Goal: Task Accomplishment & Management: Complete application form

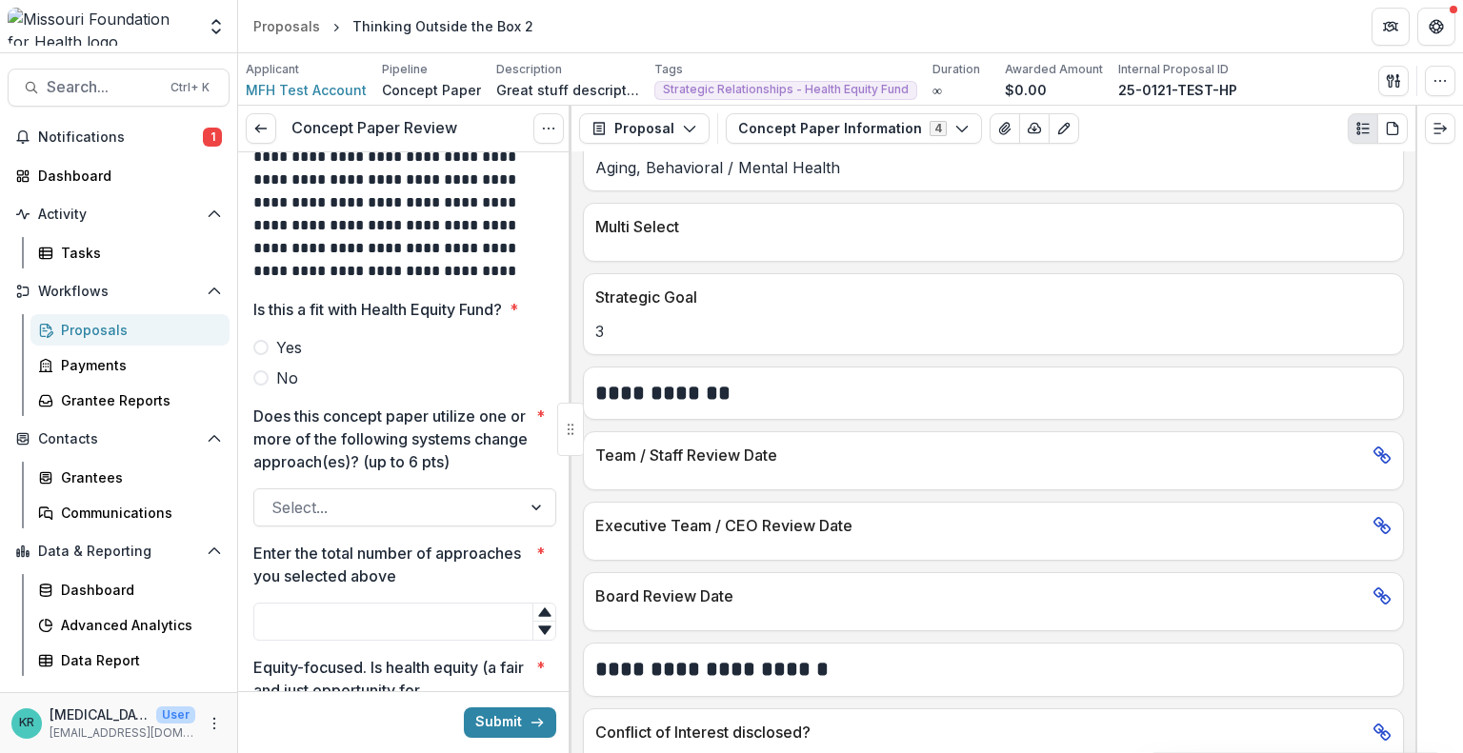
scroll to position [468, 0]
click at [335, 513] on div at bounding box center [387, 507] width 232 height 27
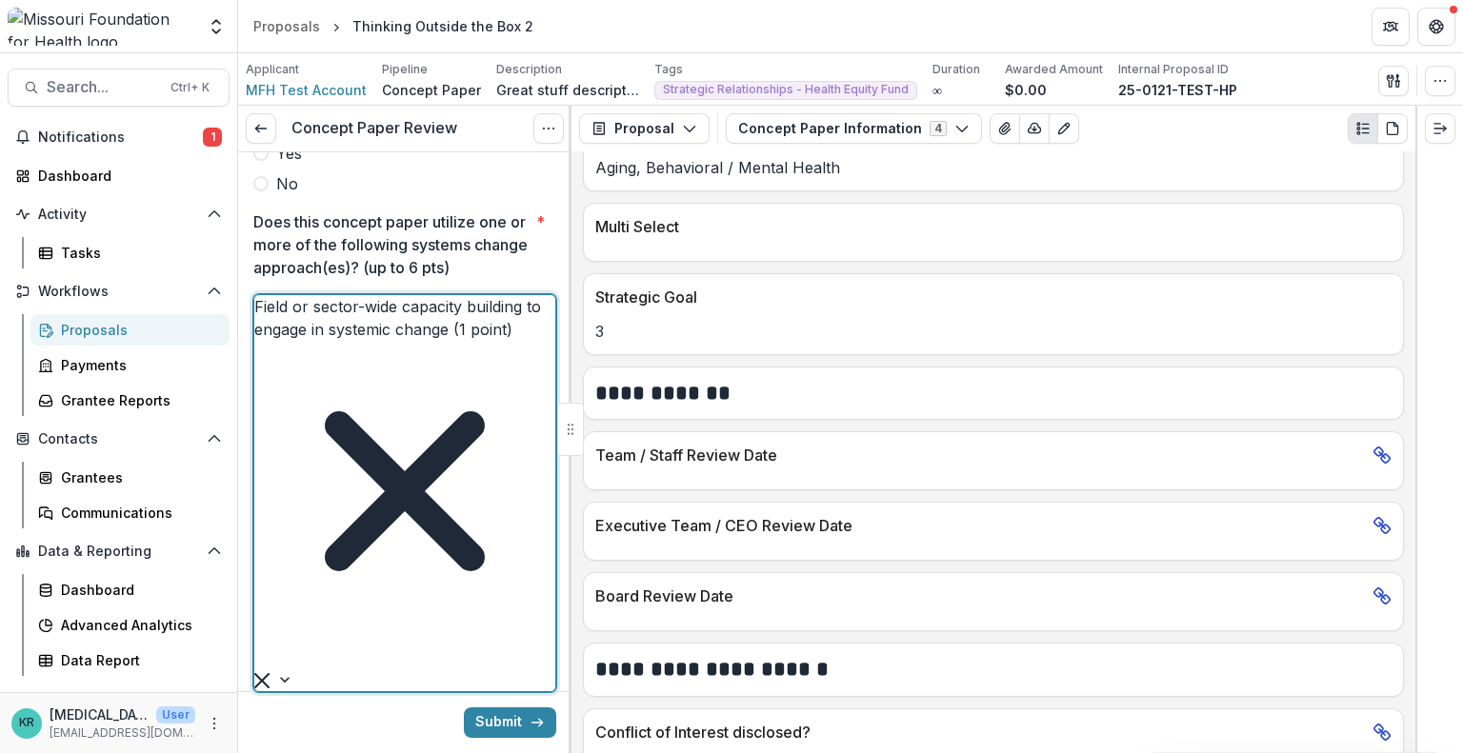
scroll to position [655, 0]
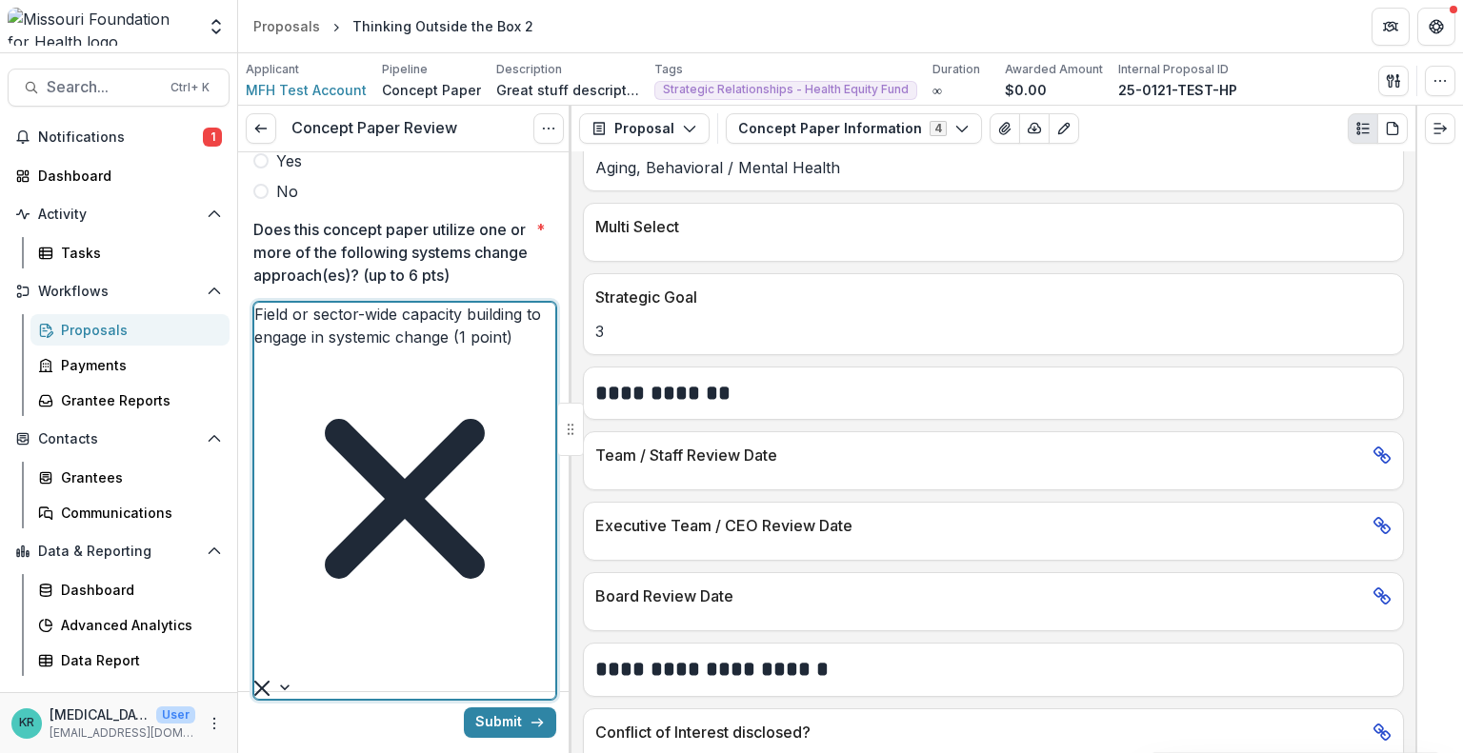
click at [261, 649] on div at bounding box center [258, 662] width 5 height 27
click at [304, 676] on div at bounding box center [279, 687] width 50 height 23
click at [261, 649] on div at bounding box center [258, 662] width 5 height 27
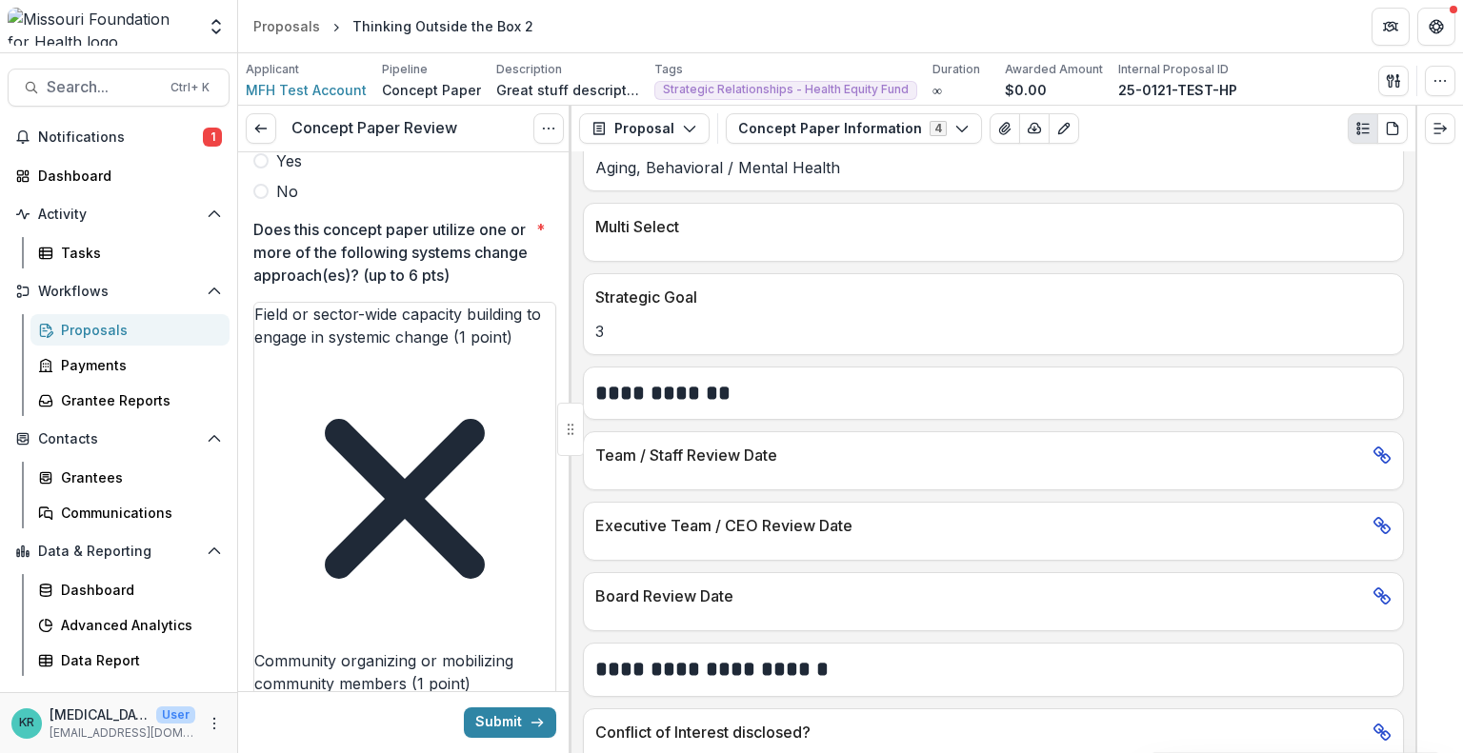
type input "*"
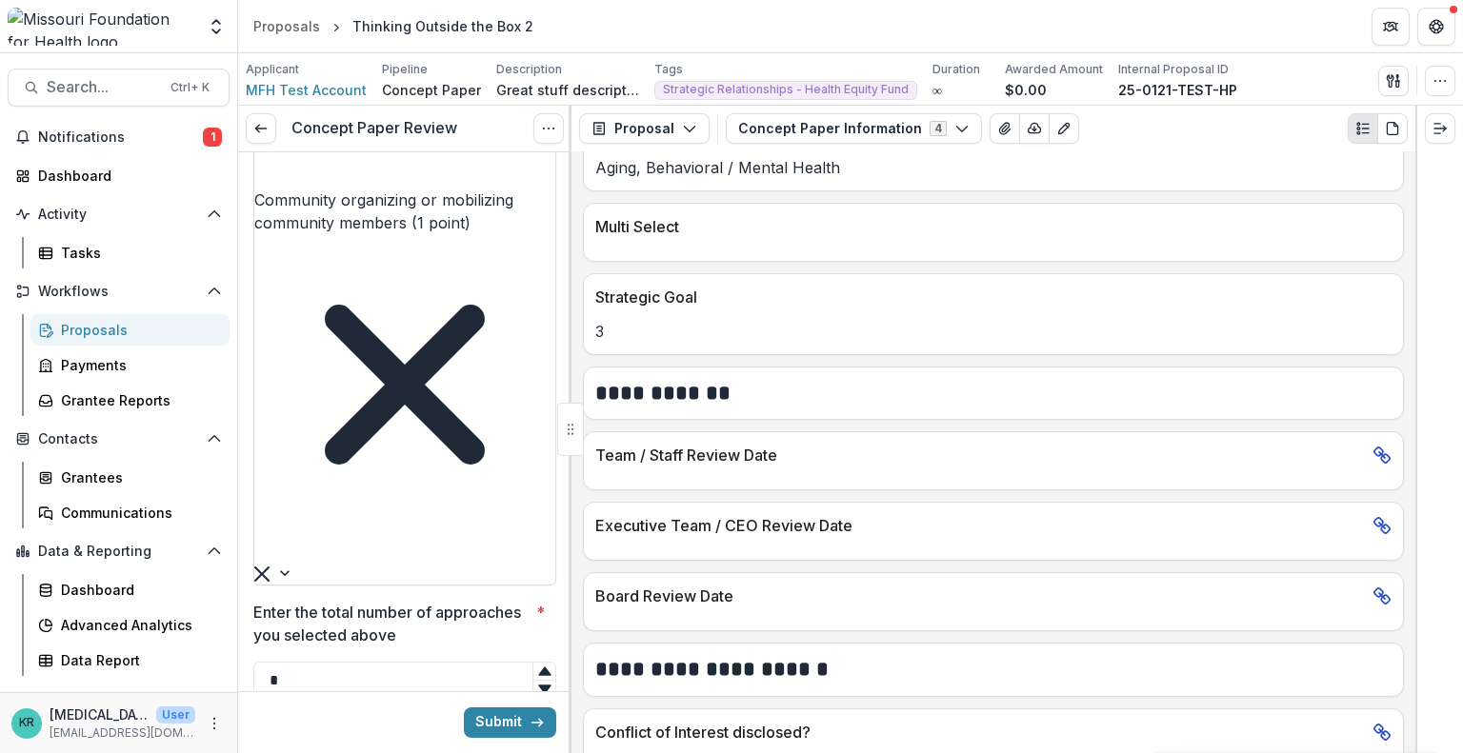
scroll to position [1122, 0]
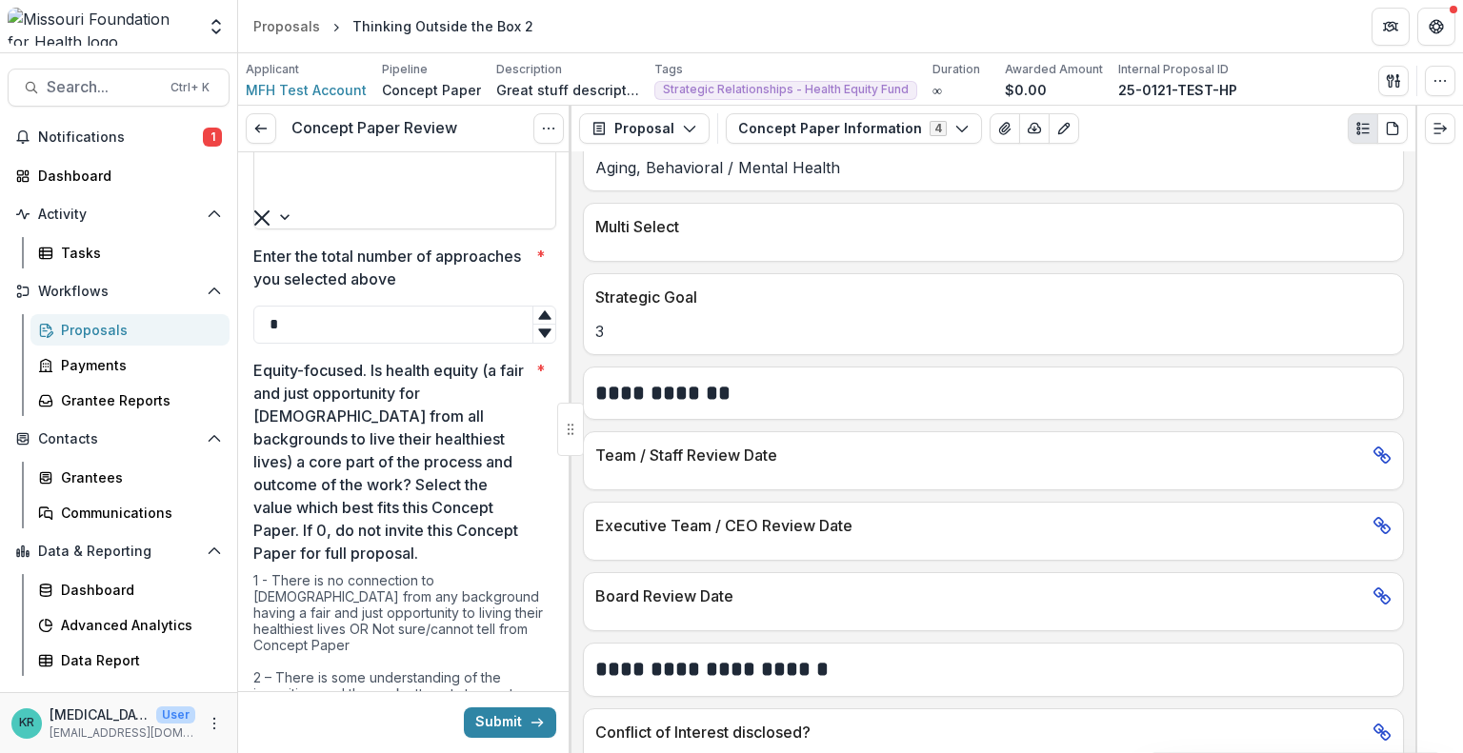
scroll to position [1451, 0]
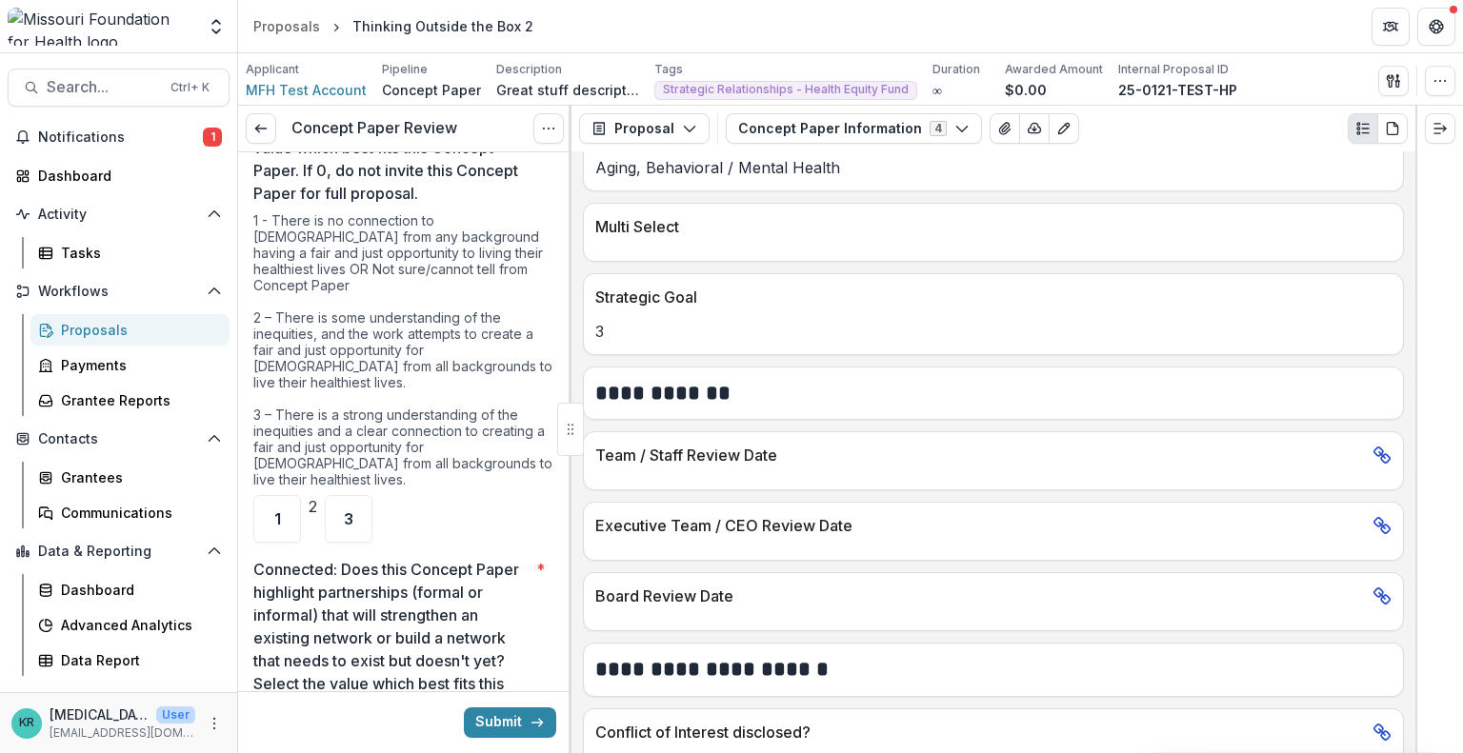
scroll to position [1830, 0]
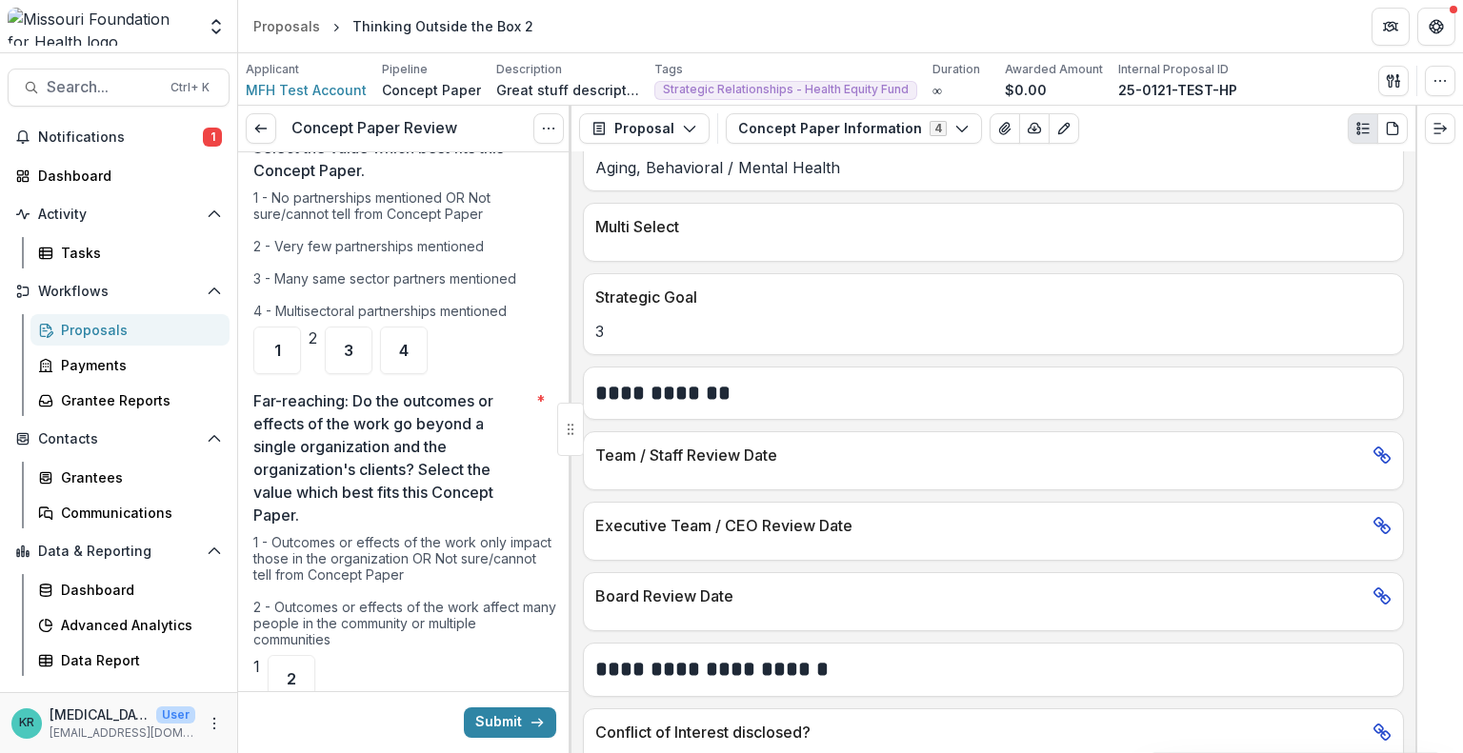
scroll to position [2368, 0]
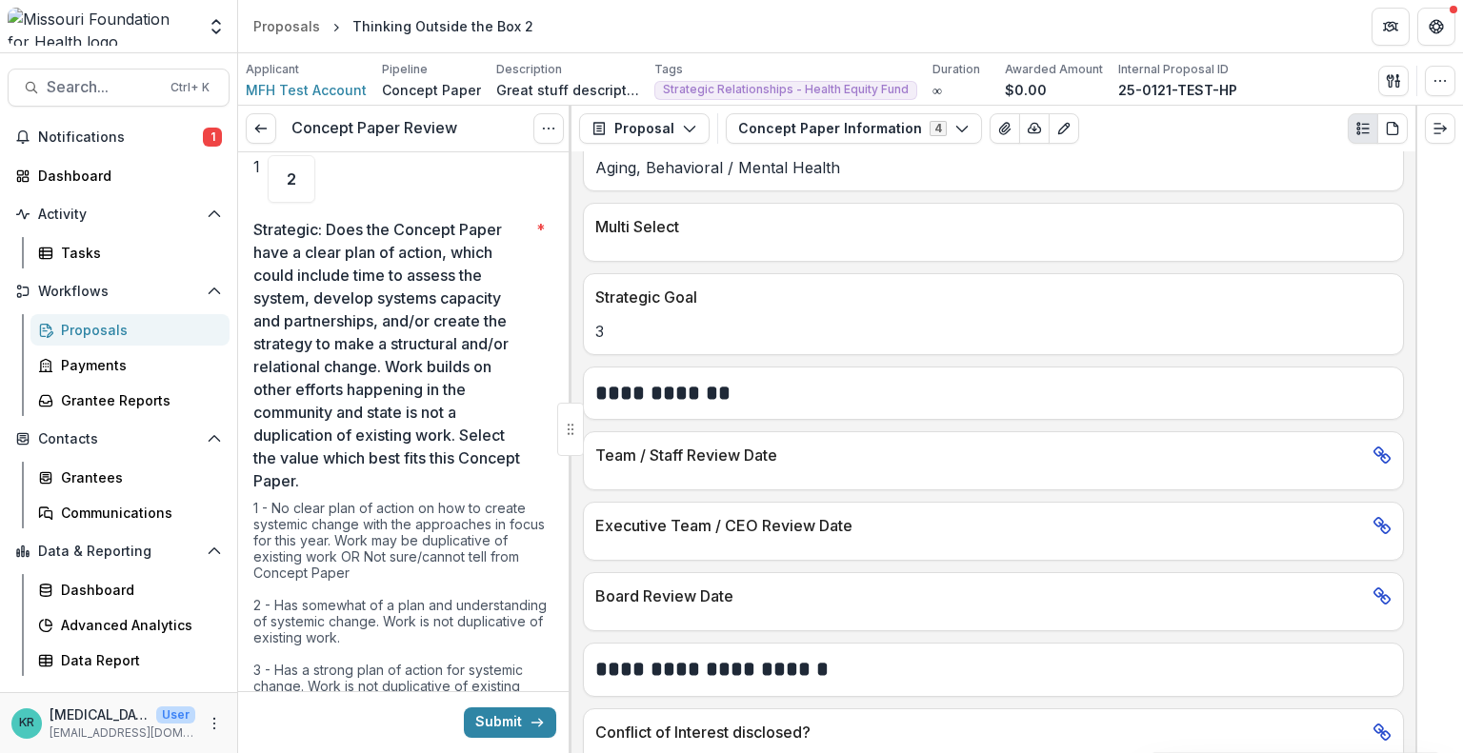
scroll to position [2876, 0]
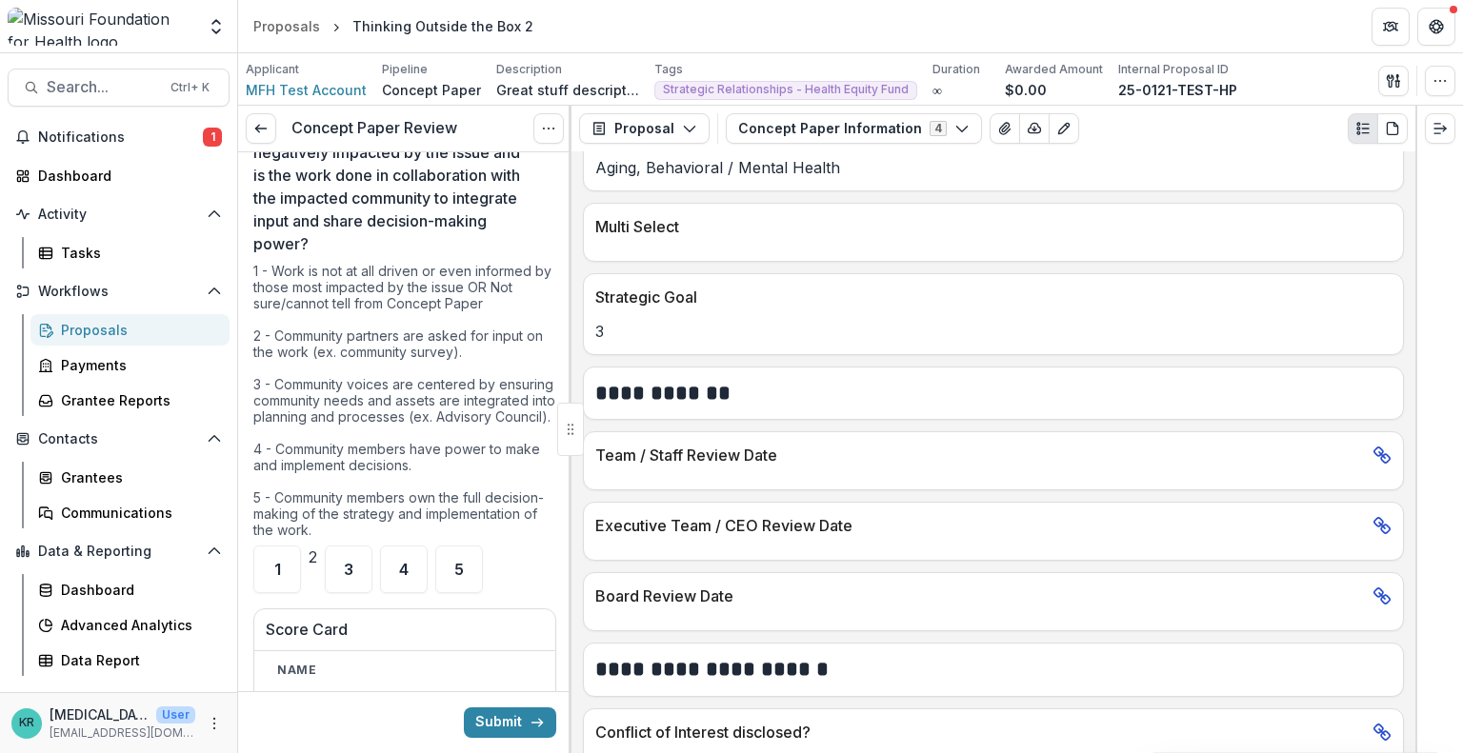
scroll to position [3569, 0]
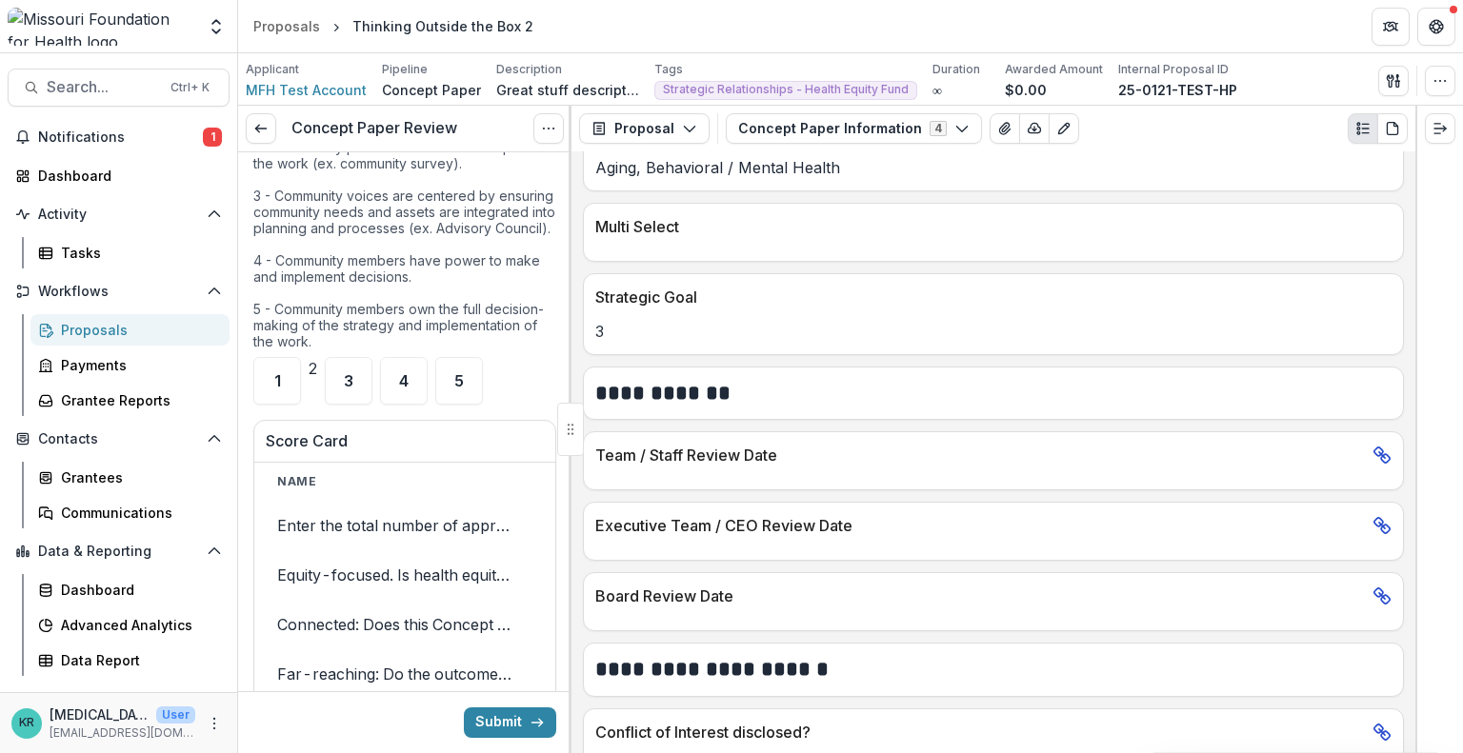
scroll to position [3748, 0]
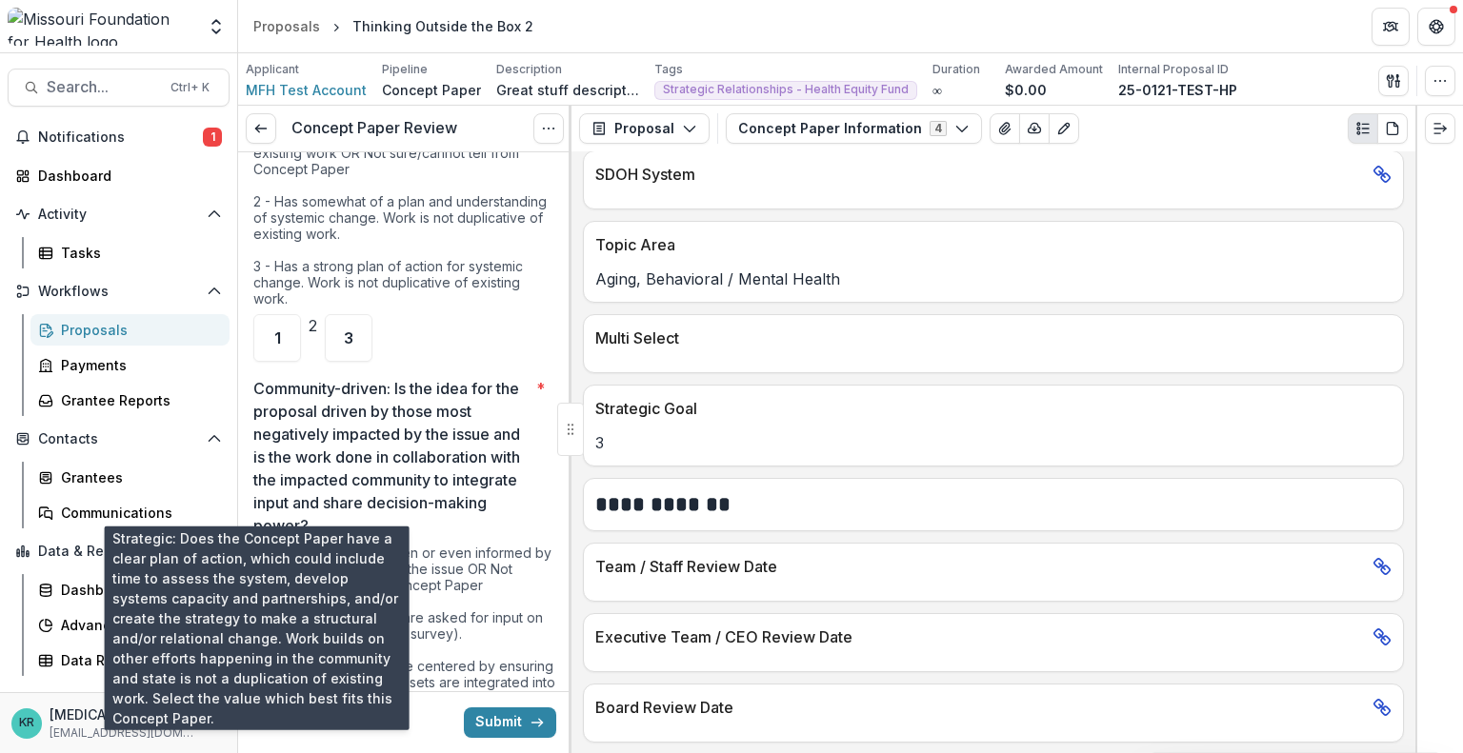
scroll to position [0, 152]
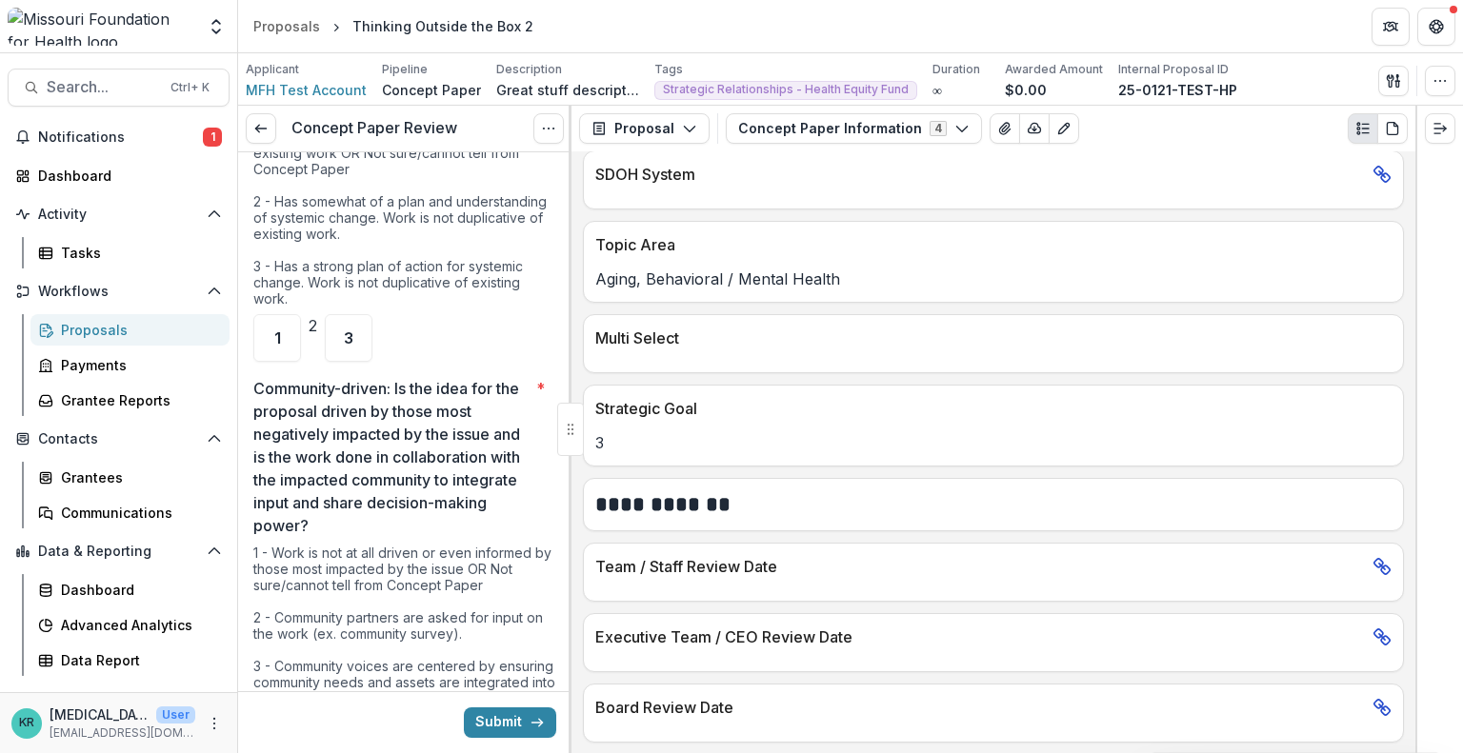
drag, startPoint x: 444, startPoint y: 513, endPoint x: 320, endPoint y: 612, distance: 158.5
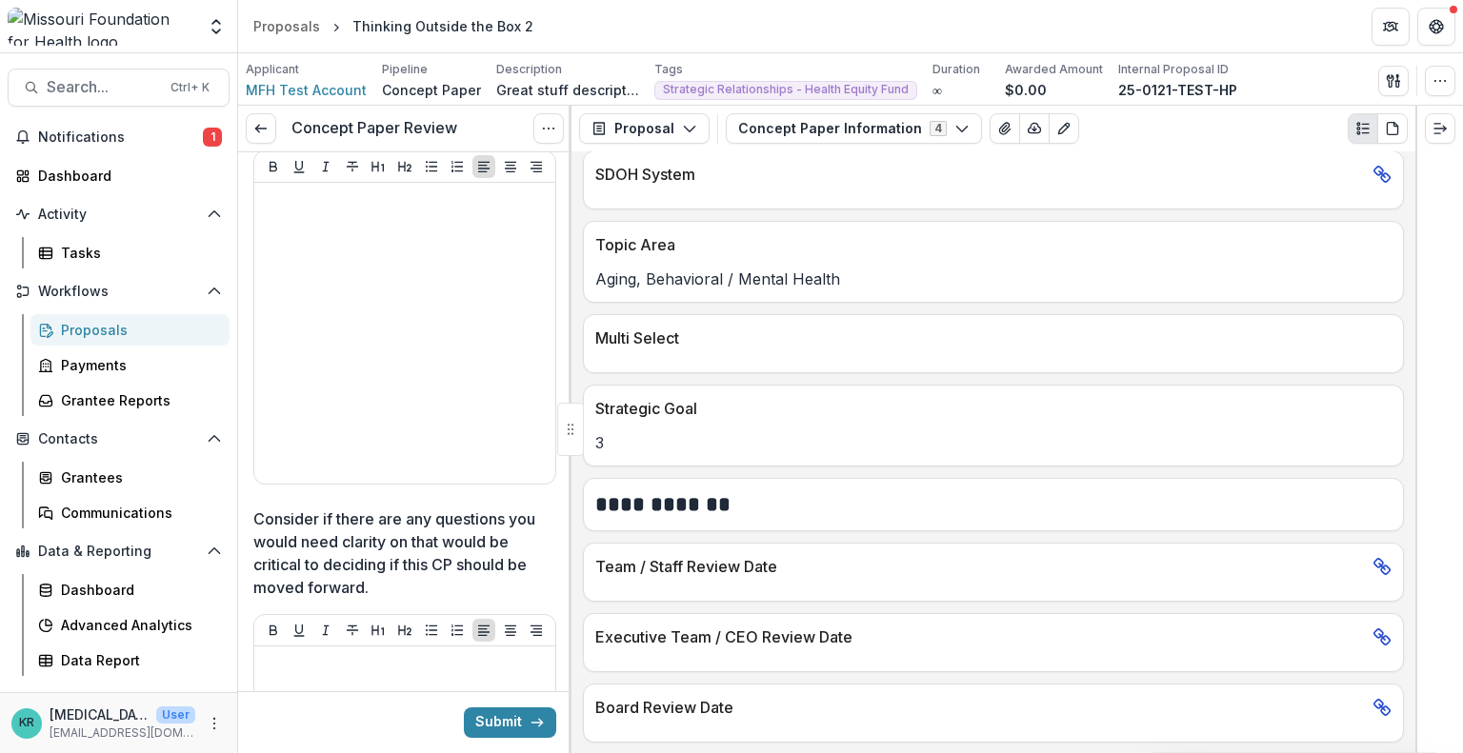
scroll to position [4765, 0]
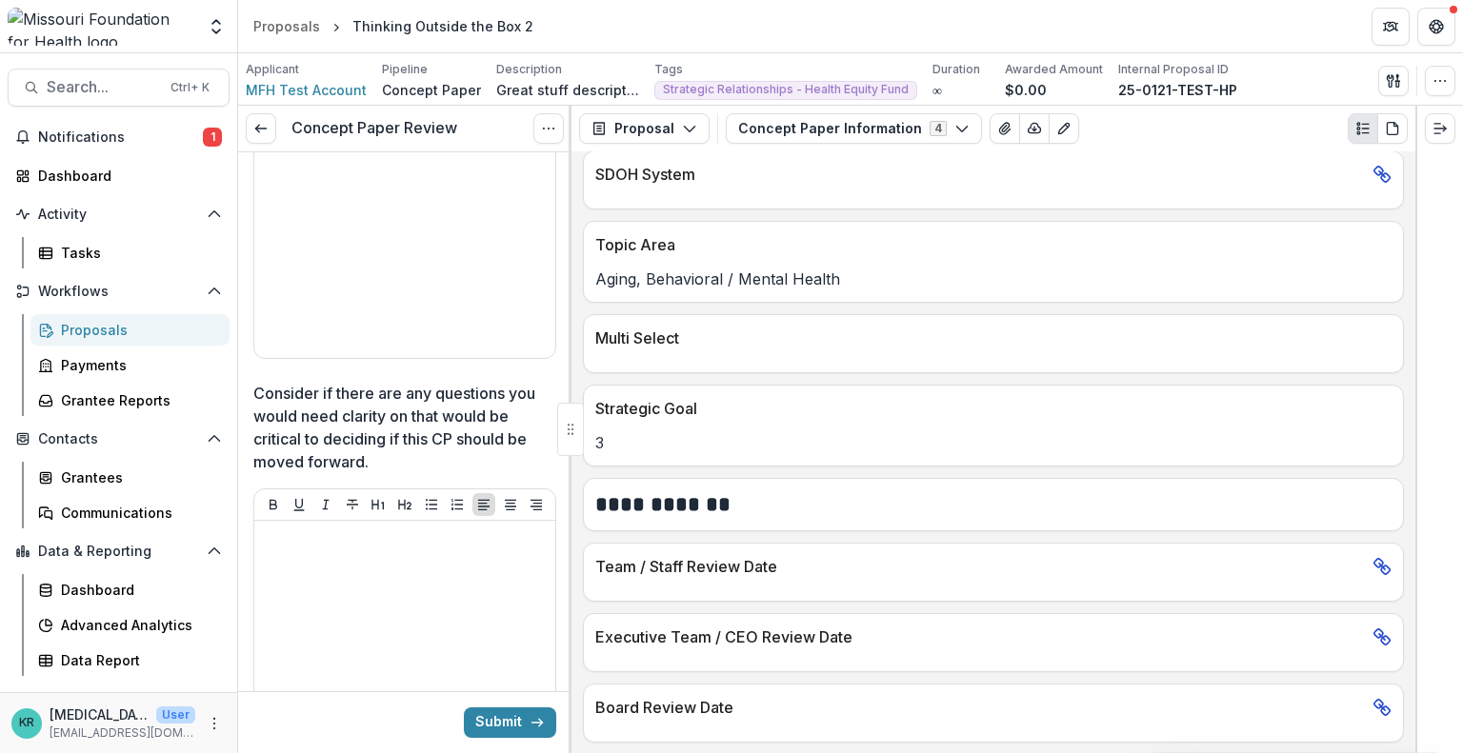
drag, startPoint x: 461, startPoint y: 591, endPoint x: 422, endPoint y: 284, distance: 310.0
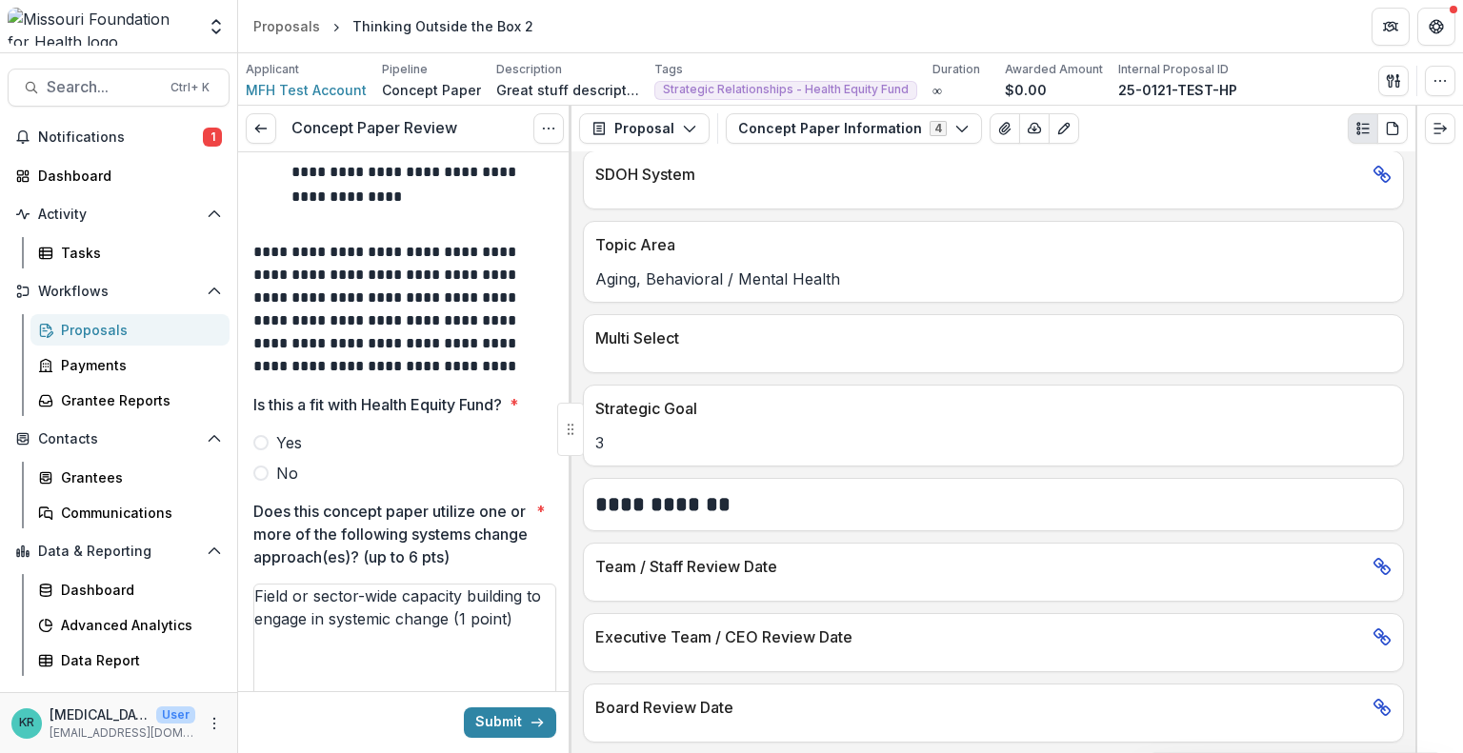
scroll to position [373, 0]
click at [513, 727] on button "Submit" at bounding box center [510, 722] width 92 height 30
click at [253, 426] on div at bounding box center [404, 428] width 303 height 8
click at [264, 437] on span at bounding box center [260, 442] width 15 height 15
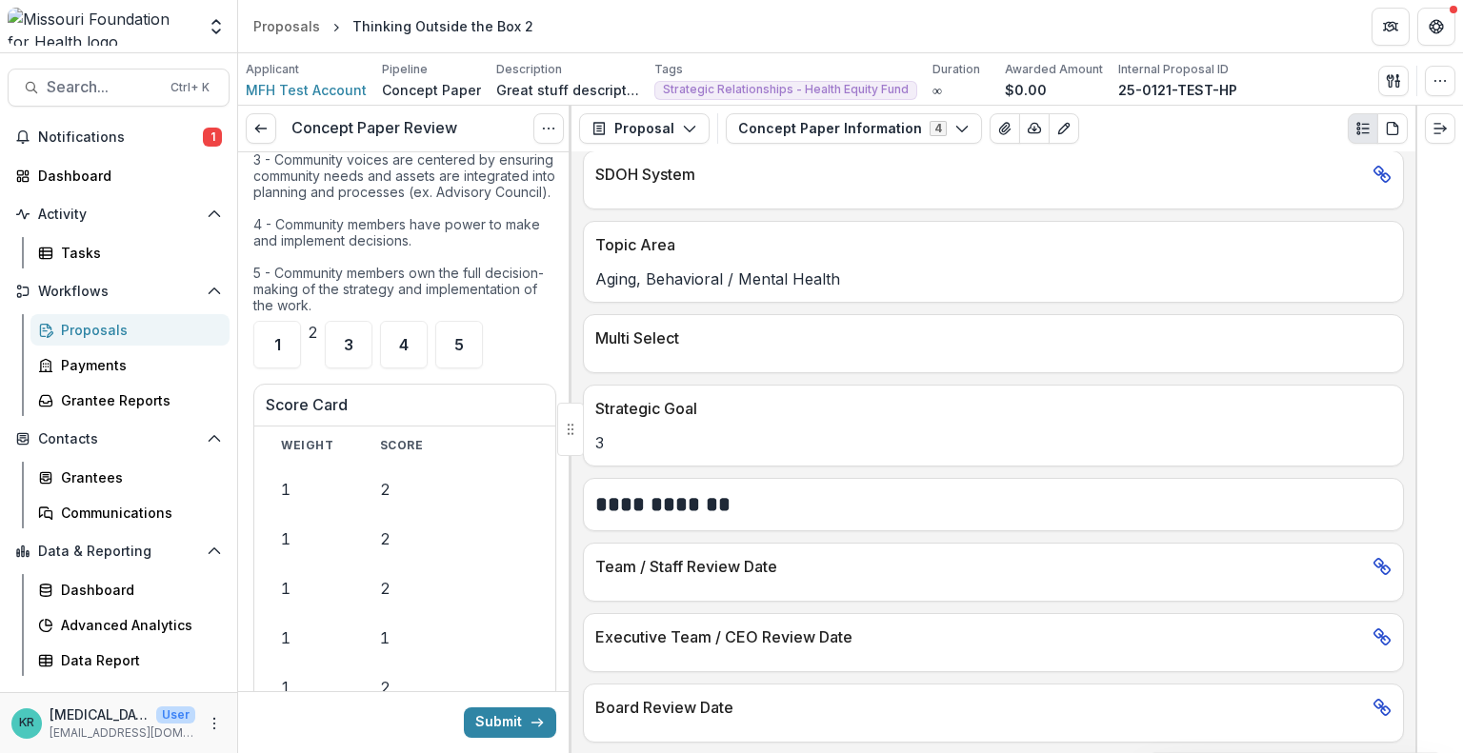
scroll to position [3721, 0]
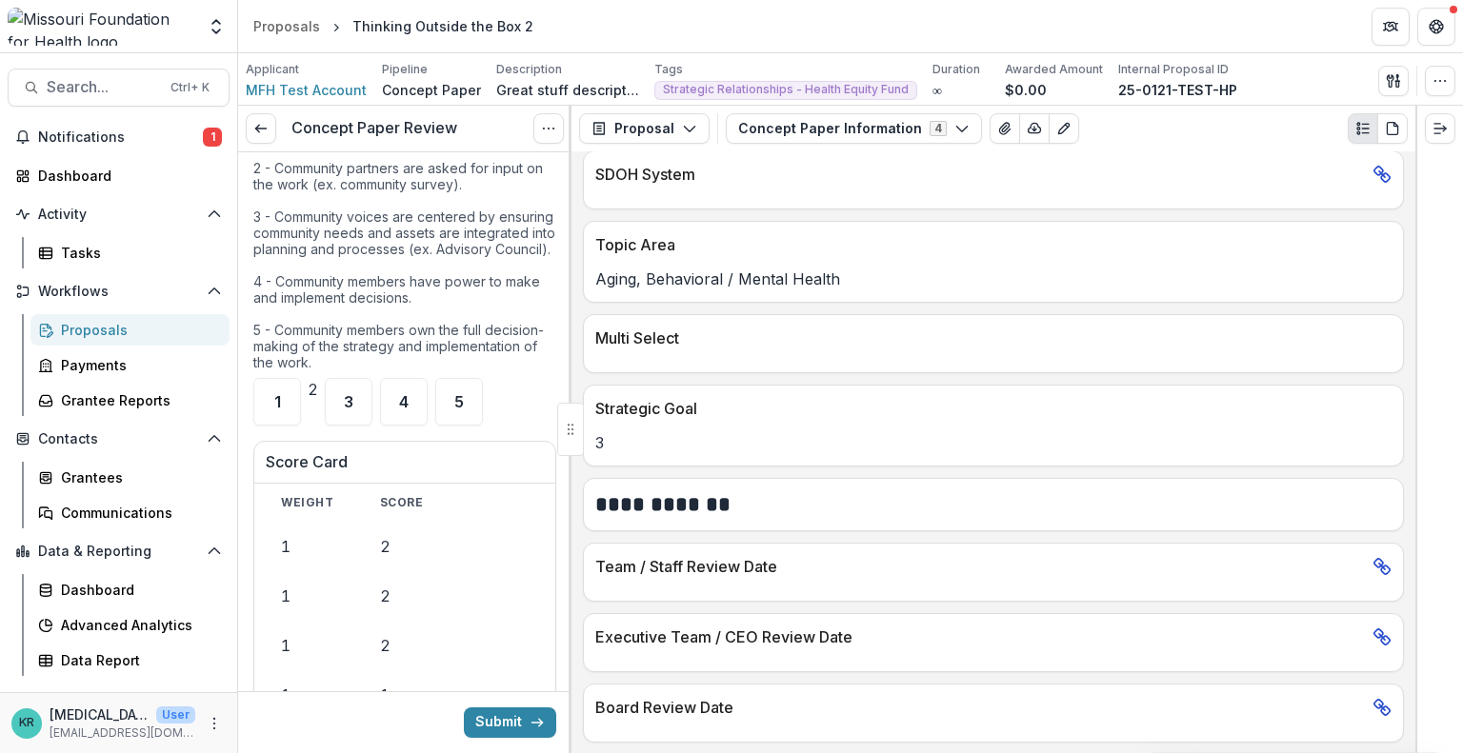
click at [453, 727] on div "Submit" at bounding box center [404, 722] width 333 height 62
click at [468, 729] on button "Submit" at bounding box center [510, 722] width 92 height 30
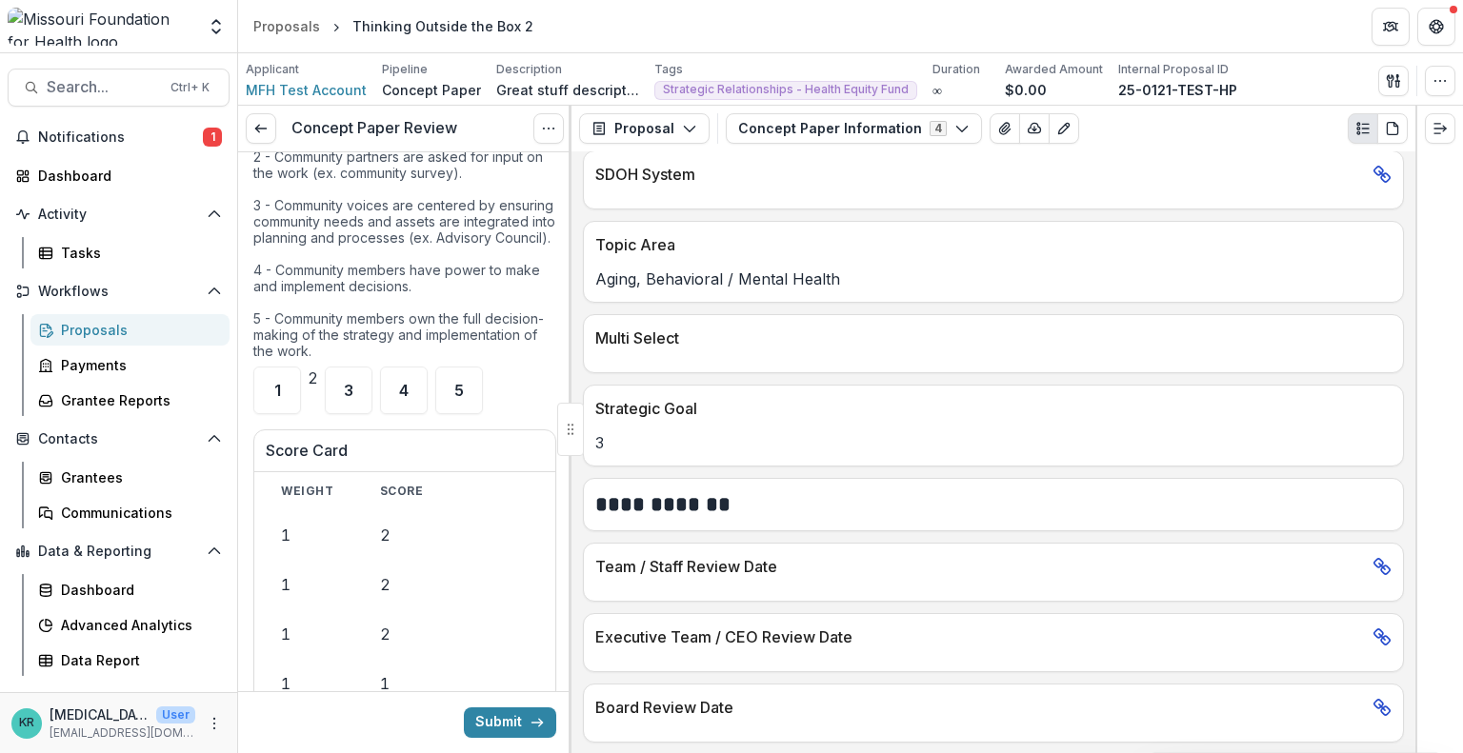
scroll to position [3714, 0]
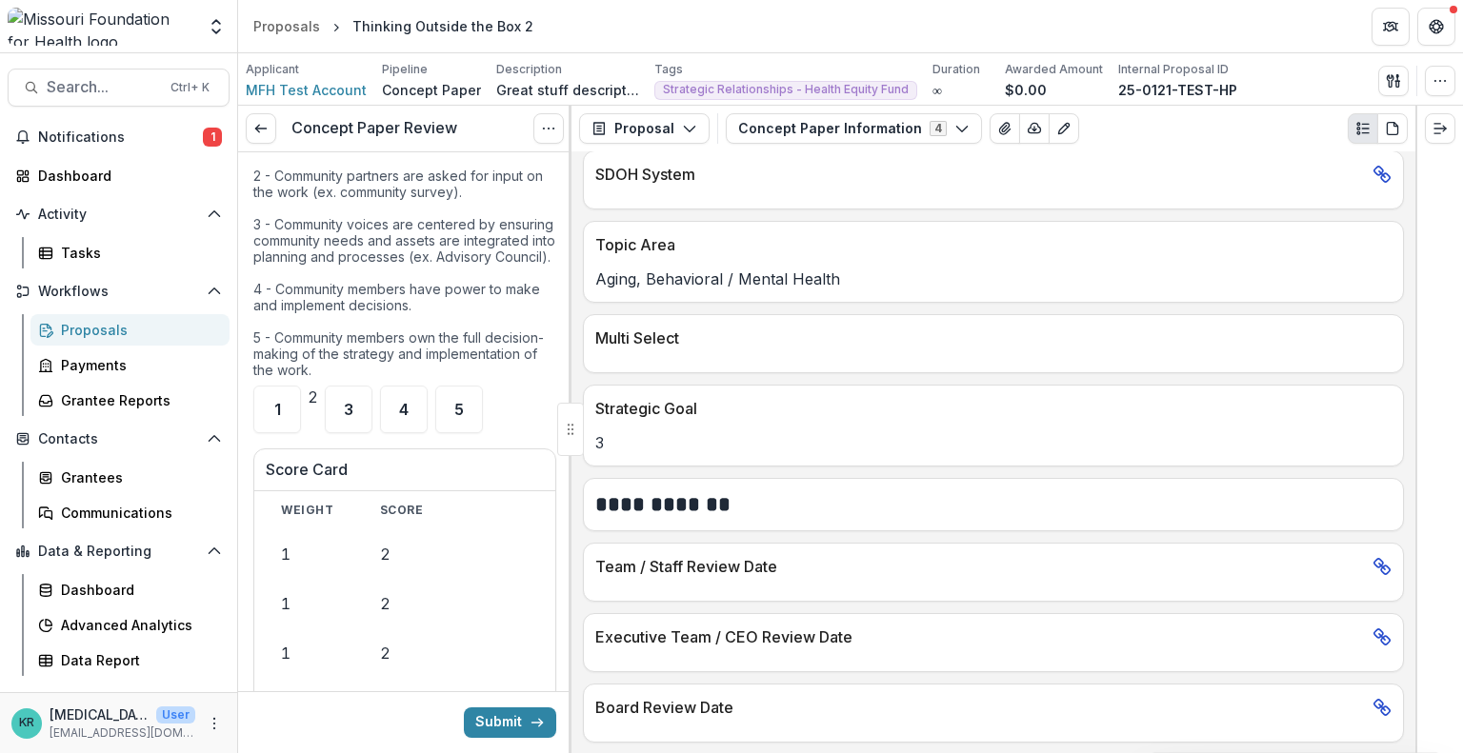
drag, startPoint x: 441, startPoint y: 505, endPoint x: 440, endPoint y: 519, distance: 14.3
click at [504, 732] on button "Submit" at bounding box center [510, 722] width 92 height 30
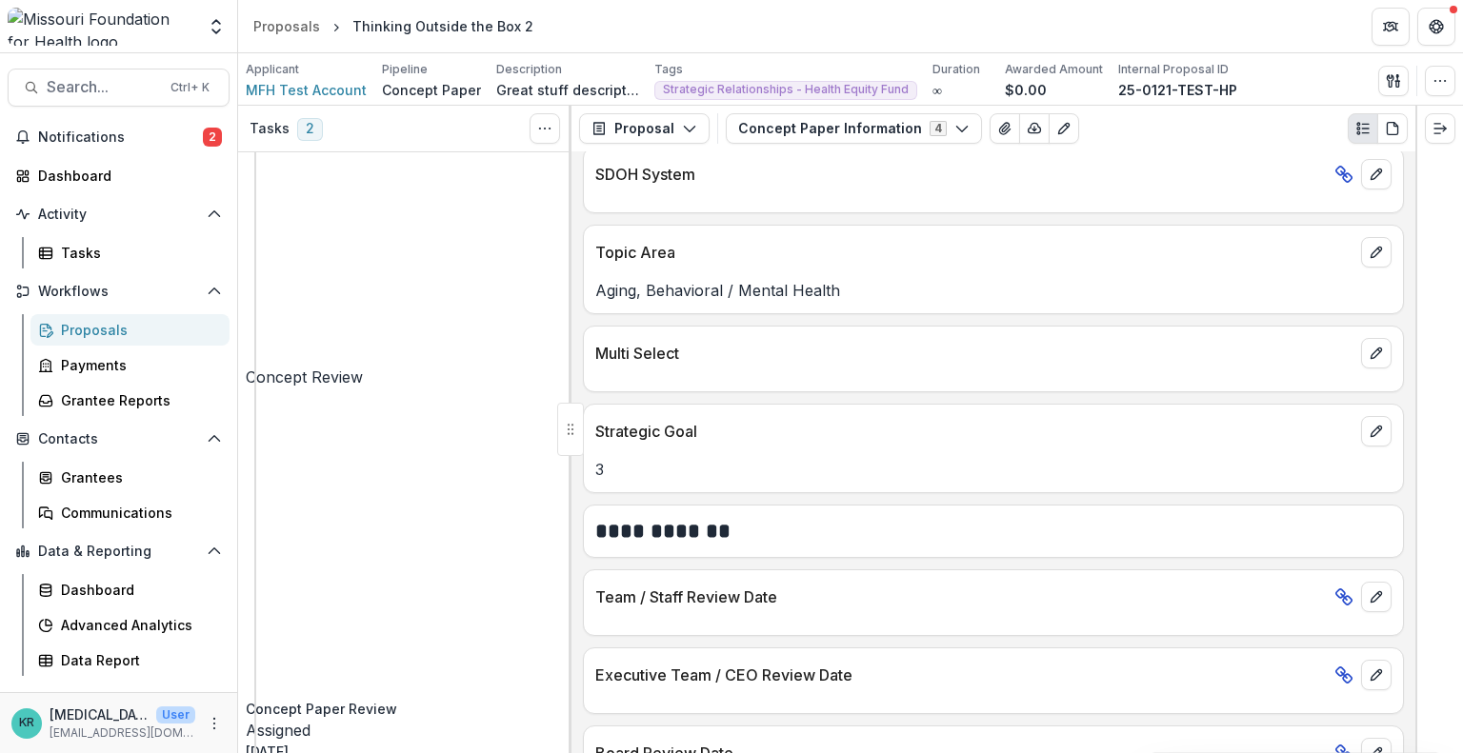
scroll to position [324, 0]
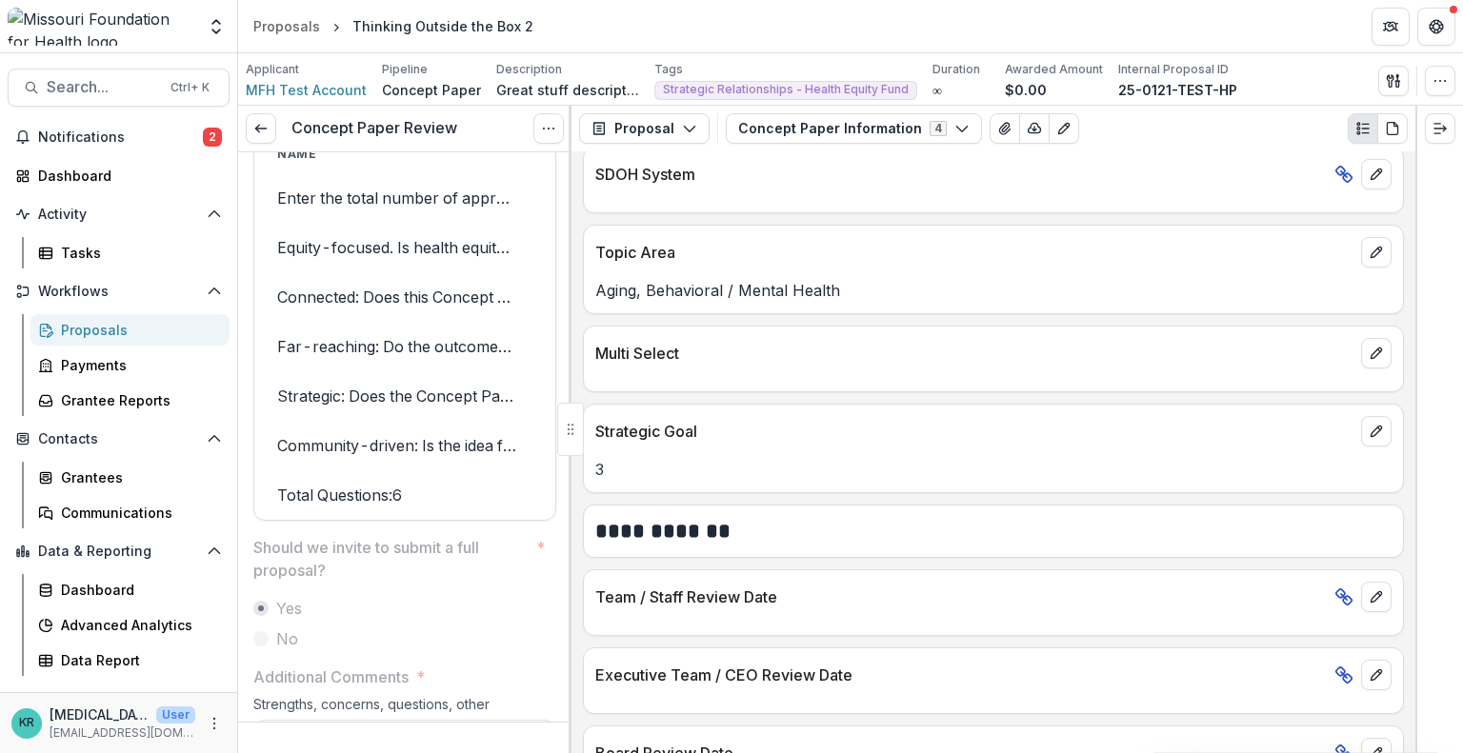
scroll to position [4270, 0]
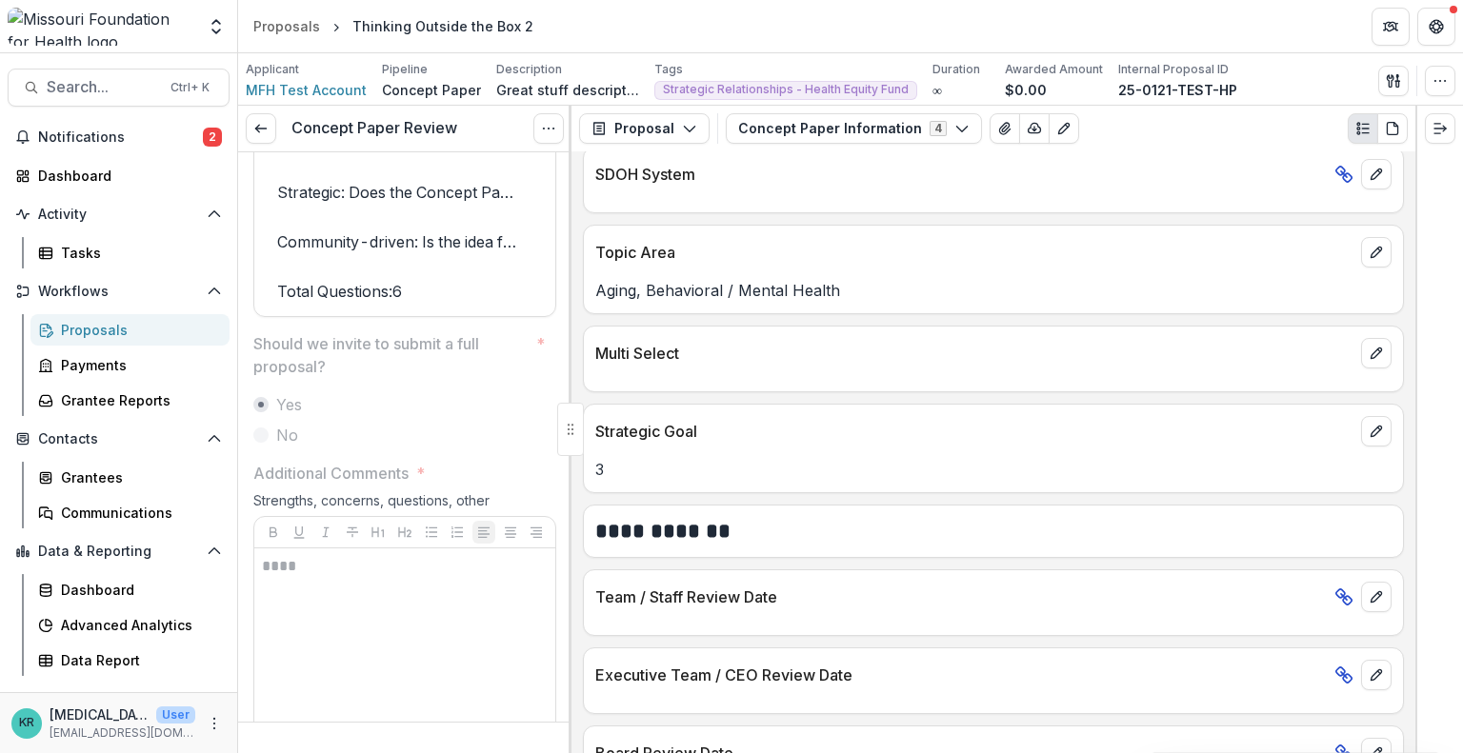
click at [149, 153] on div "Notifications 2 Dashboard Activity Tasks Workflows Proposals Payments Grantee R…" at bounding box center [118, 407] width 237 height 570
